Goal: Task Accomplishment & Management: Manage account settings

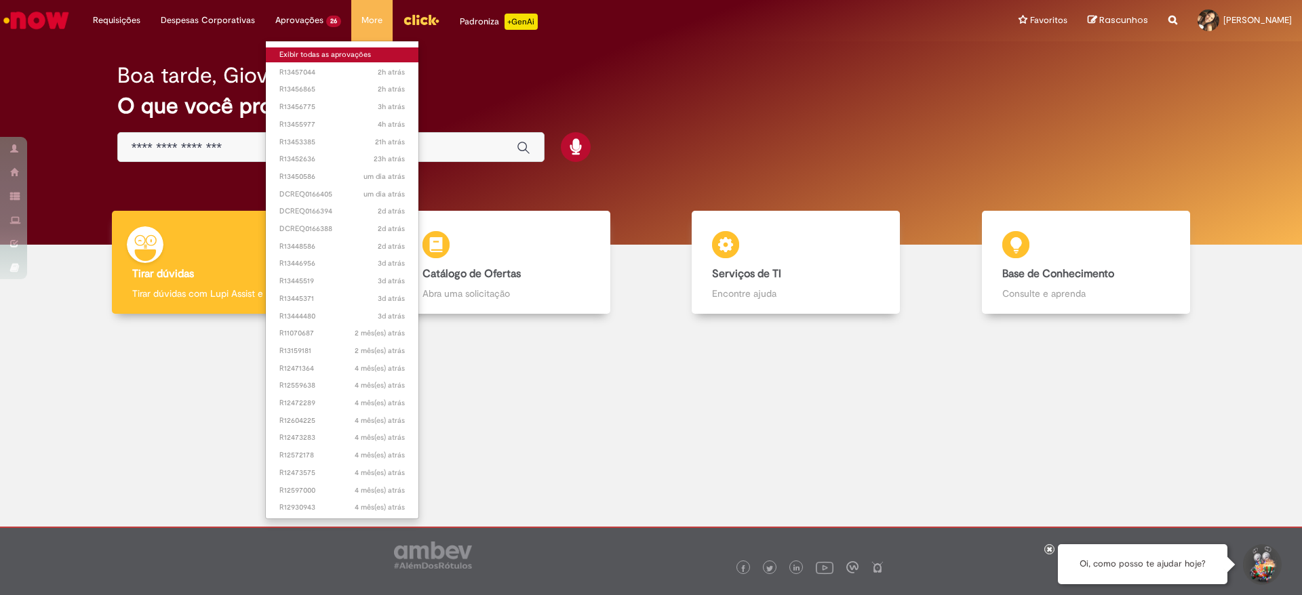
click at [321, 56] on link "Exibir todas as aprovações" at bounding box center [342, 54] width 153 height 15
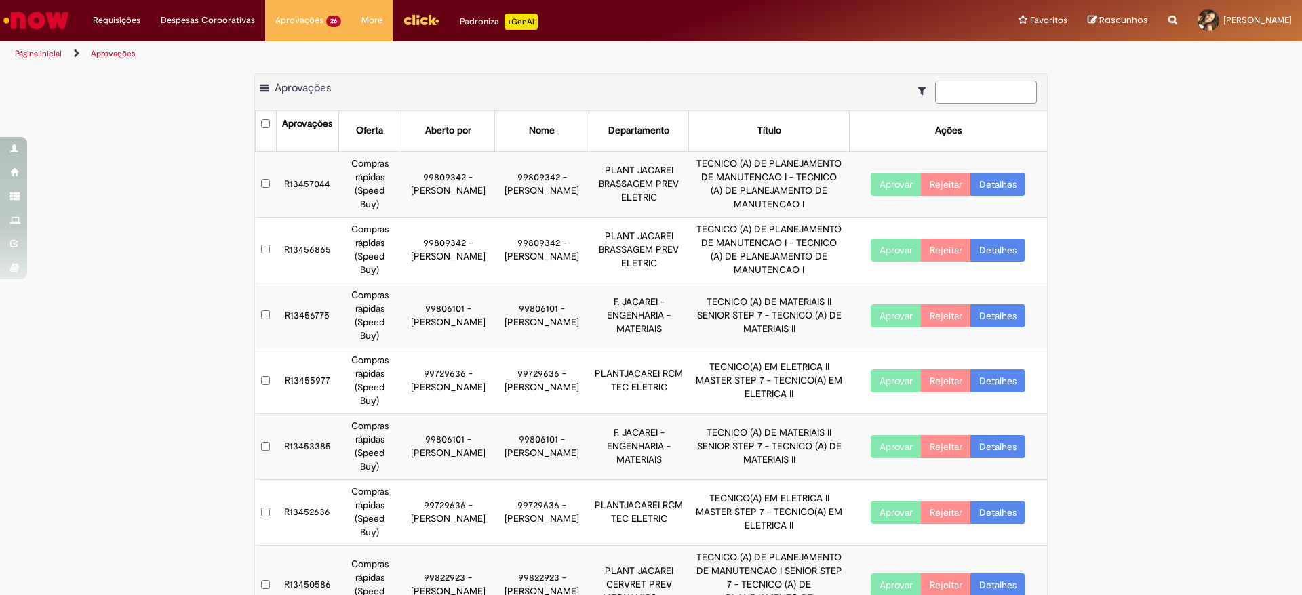
click at [867, 88] on input at bounding box center [986, 92] width 102 height 23
paste input "*********"
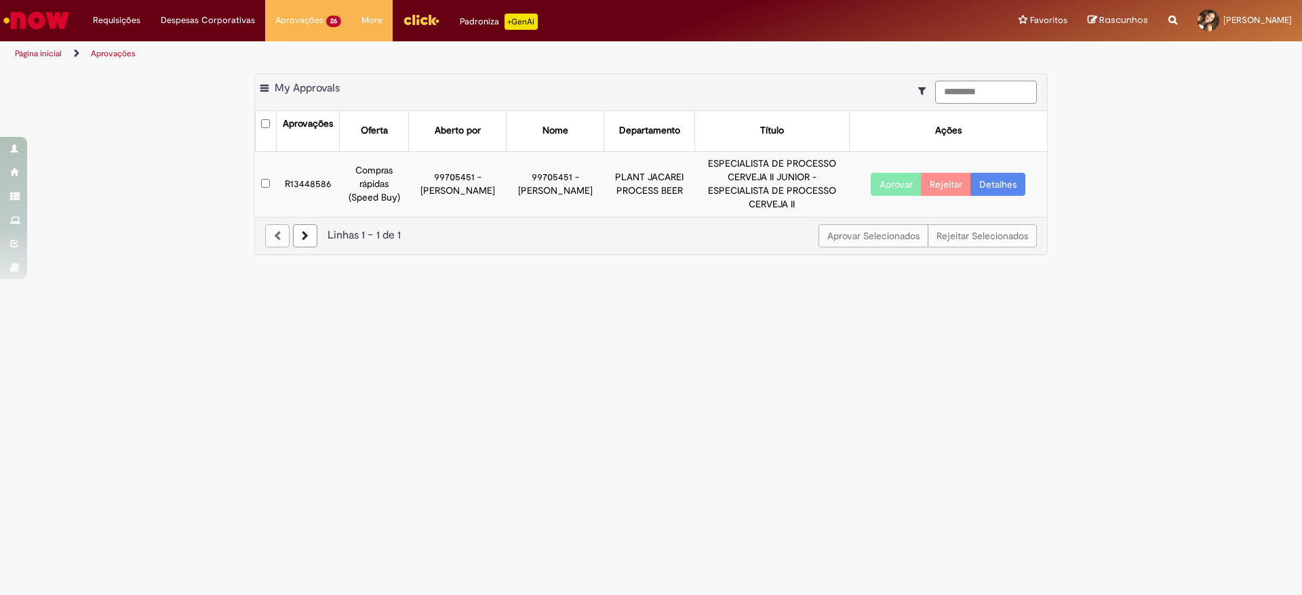
type input "*********"
click at [867, 176] on button "Aprovar" at bounding box center [895, 184] width 51 height 23
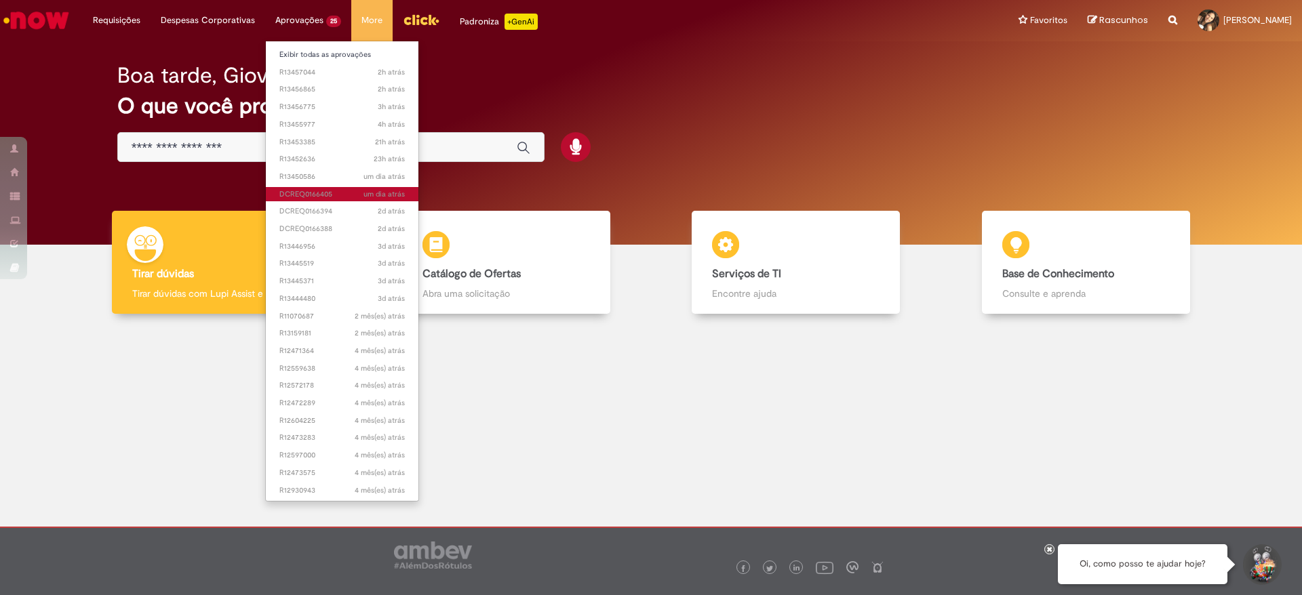
click at [310, 187] on link "um dia atrás um dia atrás DCREQ0166405" at bounding box center [342, 194] width 153 height 15
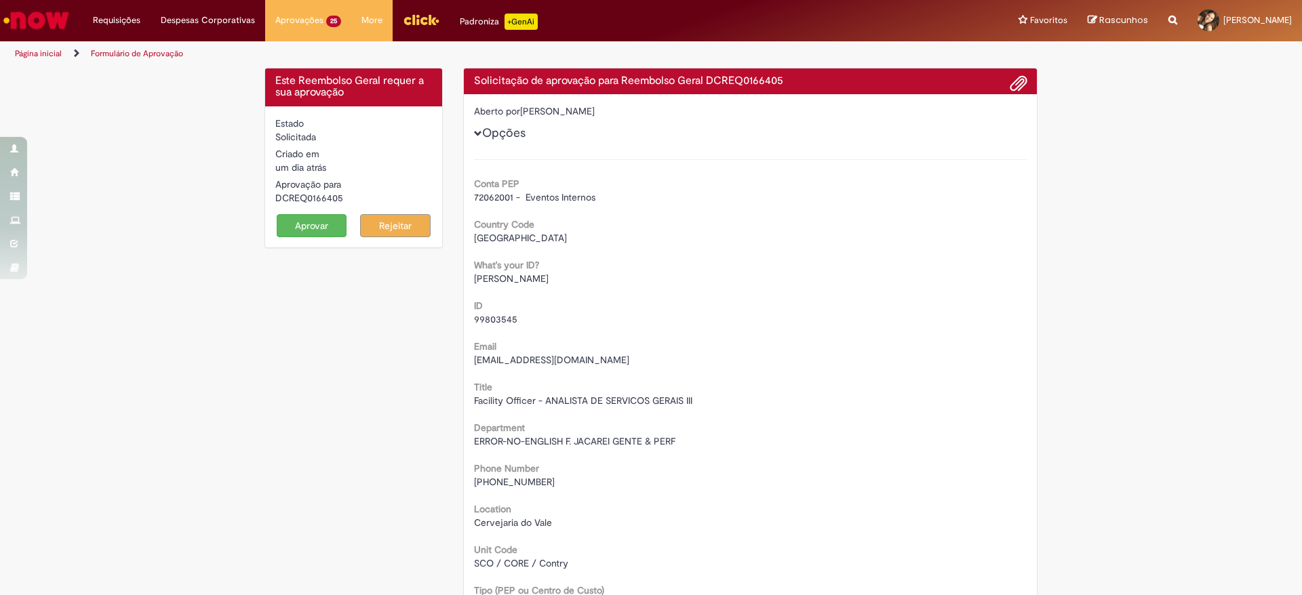
click at [312, 228] on button "Aprovar" at bounding box center [312, 225] width 70 height 23
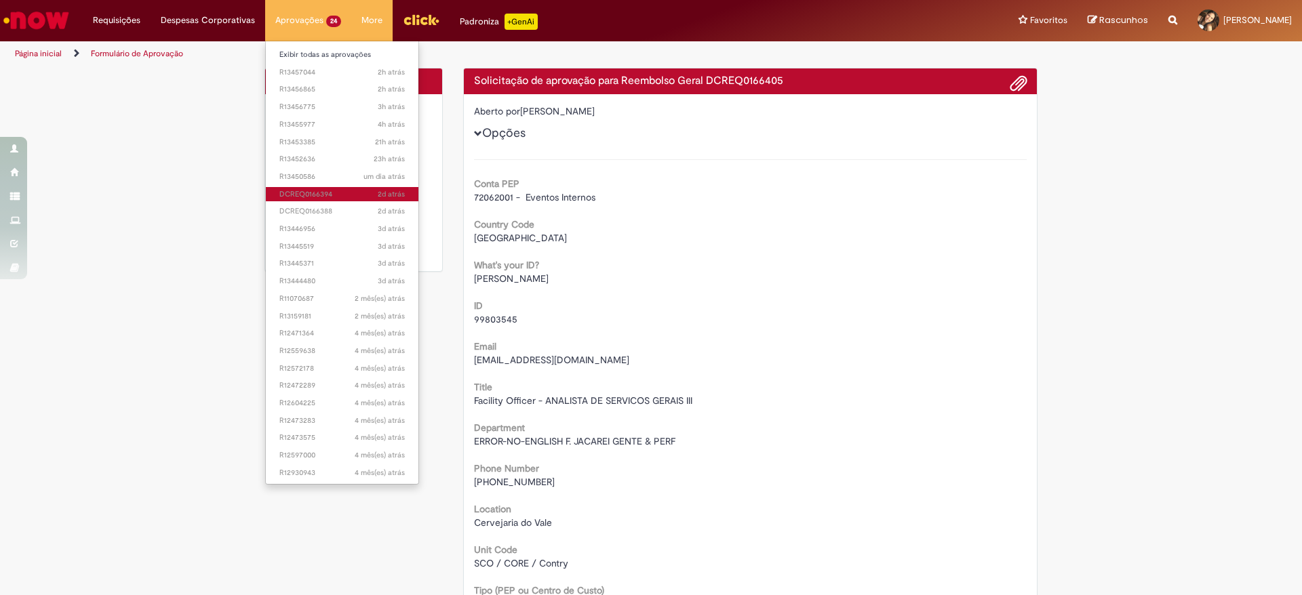
click at [311, 195] on span "2d atrás 2 dias atrás DCREQ0166394" at bounding box center [341, 194] width 125 height 11
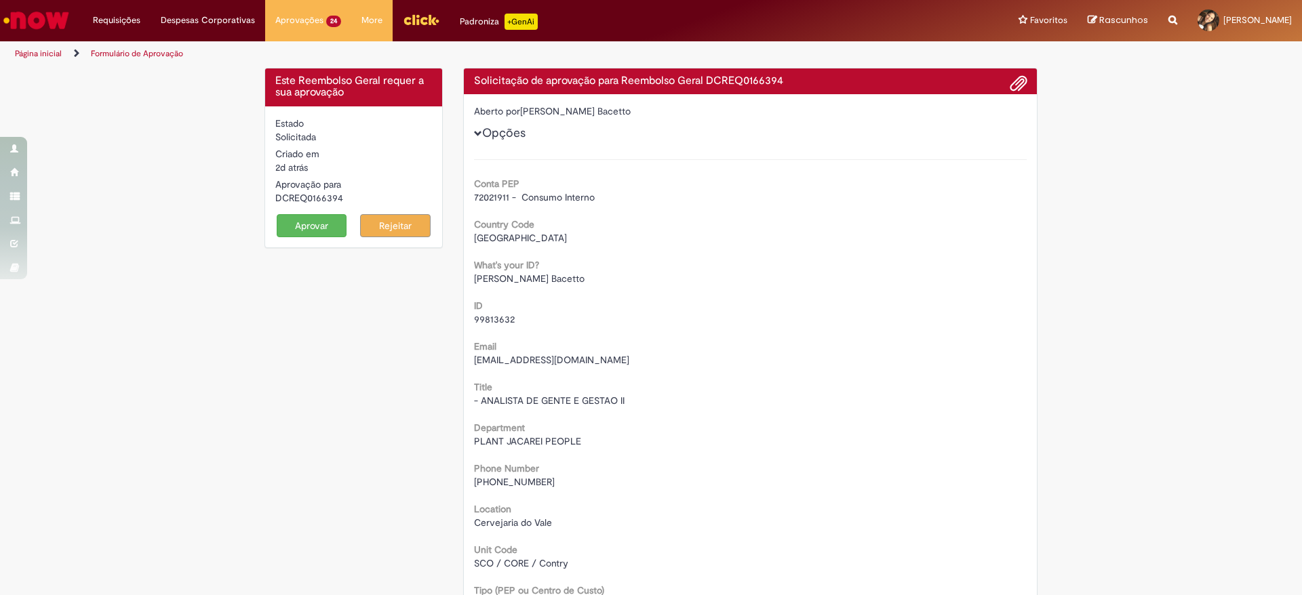
click at [309, 218] on button "Aprovar" at bounding box center [312, 225] width 70 height 23
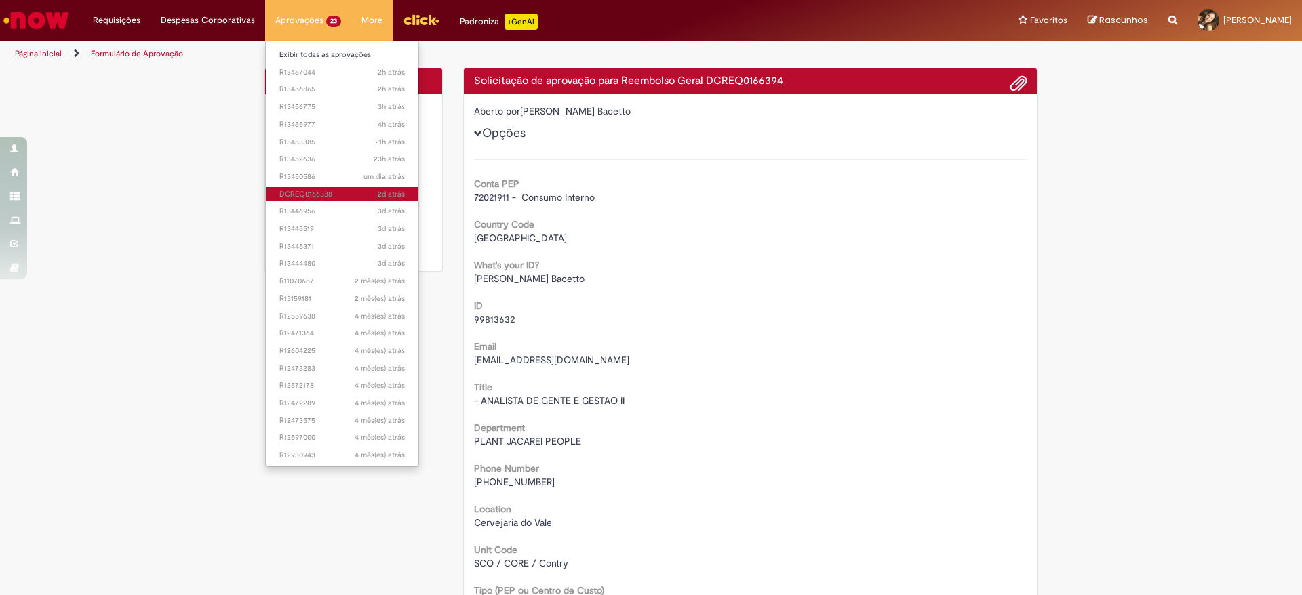
click at [281, 189] on span "2d atrás 2 dias atrás DCREQ0166388" at bounding box center [341, 194] width 125 height 11
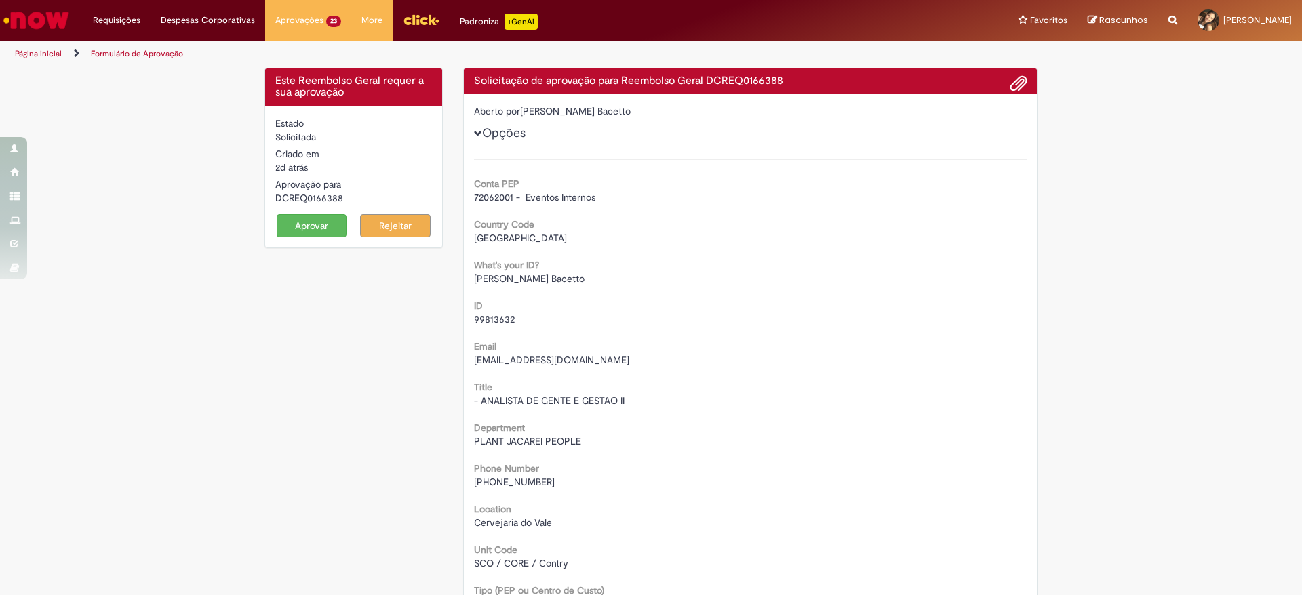
click at [292, 228] on button "Aprovar" at bounding box center [312, 225] width 70 height 23
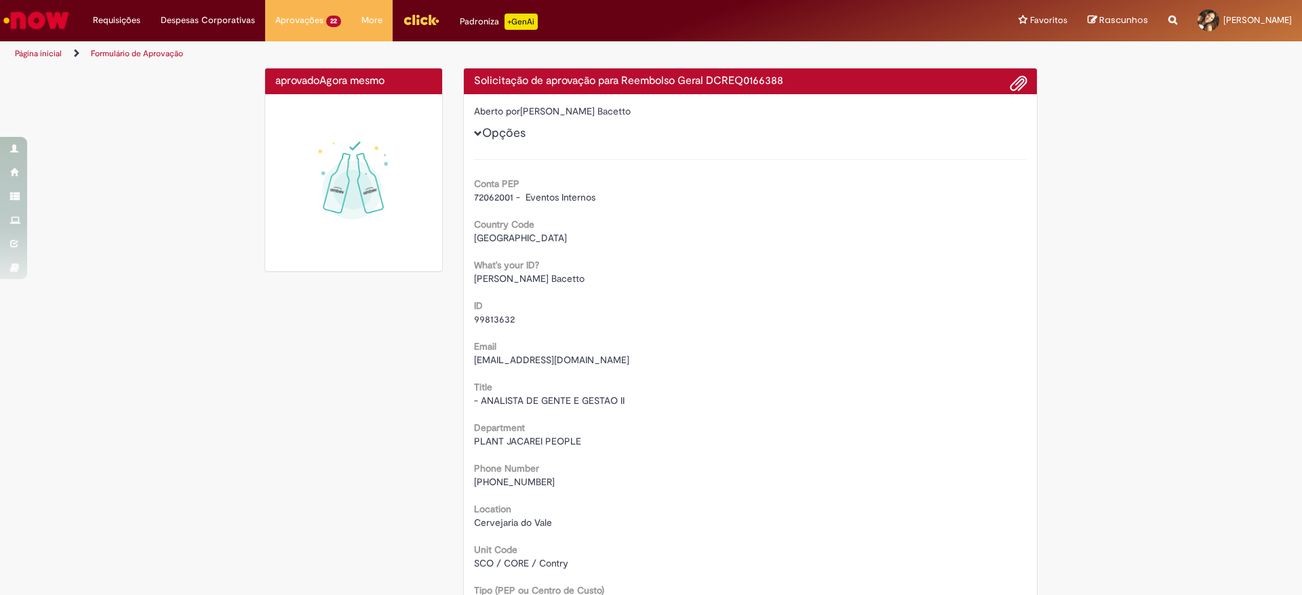
click at [35, 12] on img "Ir para a Homepage" at bounding box center [36, 20] width 70 height 27
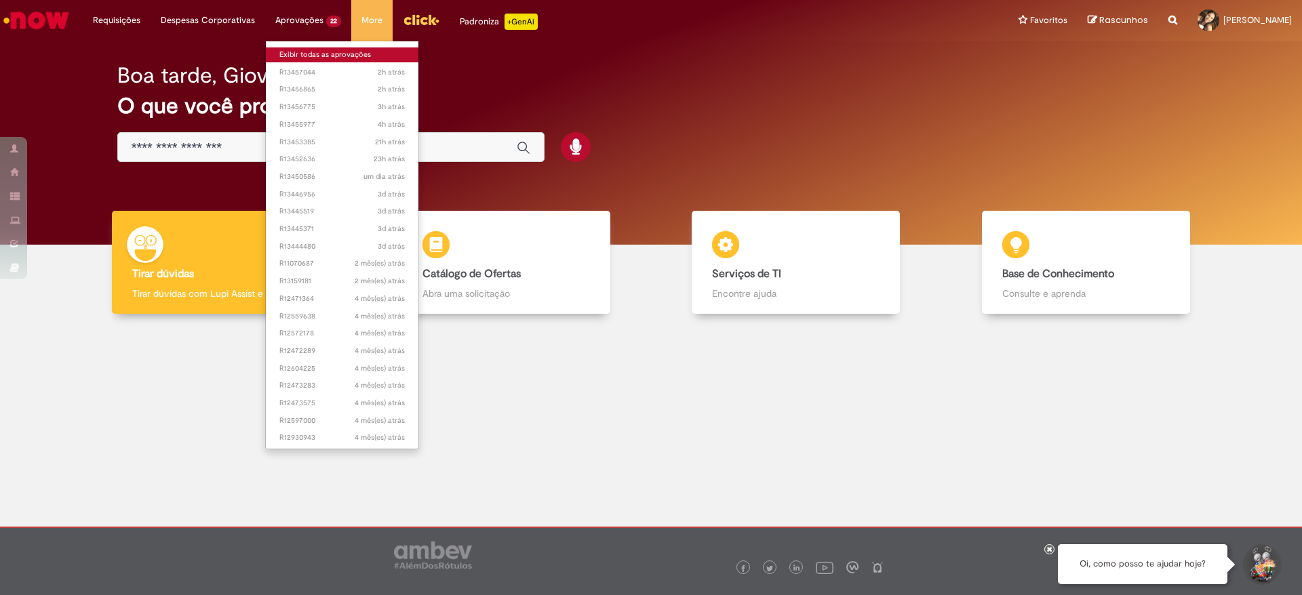
click at [305, 47] on link "Exibir todas as aprovações" at bounding box center [342, 54] width 153 height 15
